Goal: Book appointment/travel/reservation

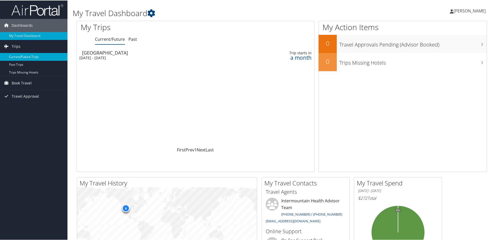
click at [28, 58] on link "Current/Future Trips" at bounding box center [34, 56] width 68 height 8
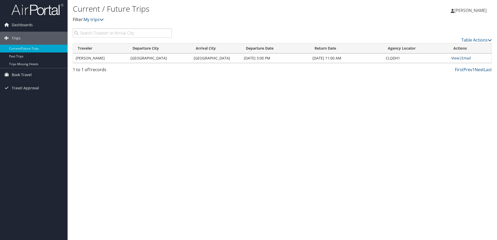
click at [18, 75] on span "Book Travel" at bounding box center [22, 74] width 20 height 13
click at [28, 101] on link "Book/Manage Online Trips" at bounding box center [34, 101] width 68 height 8
